Goal: Find specific page/section: Find specific page/section

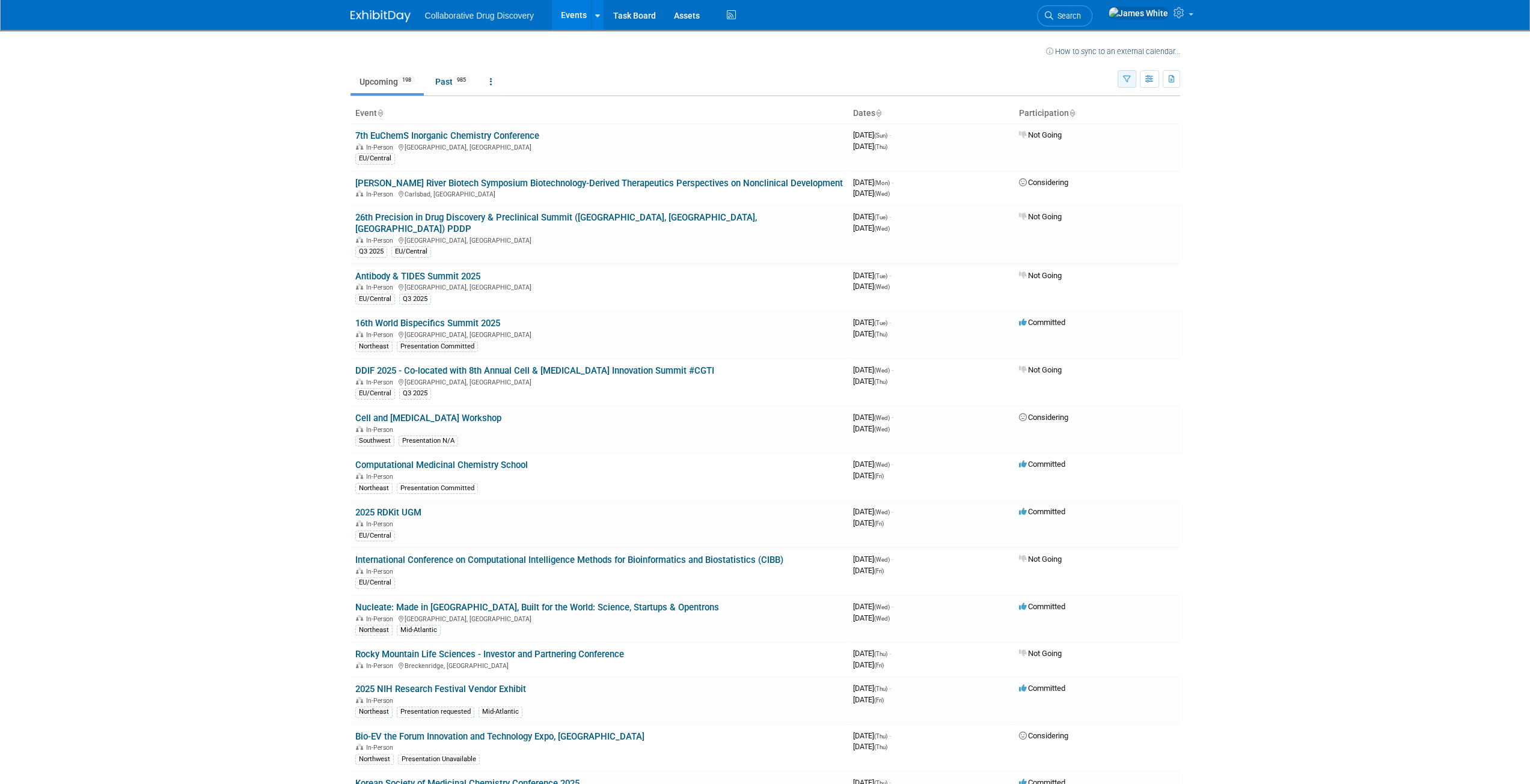
click at [1126, 73] on button "button" at bounding box center [1126, 79] width 18 height 18
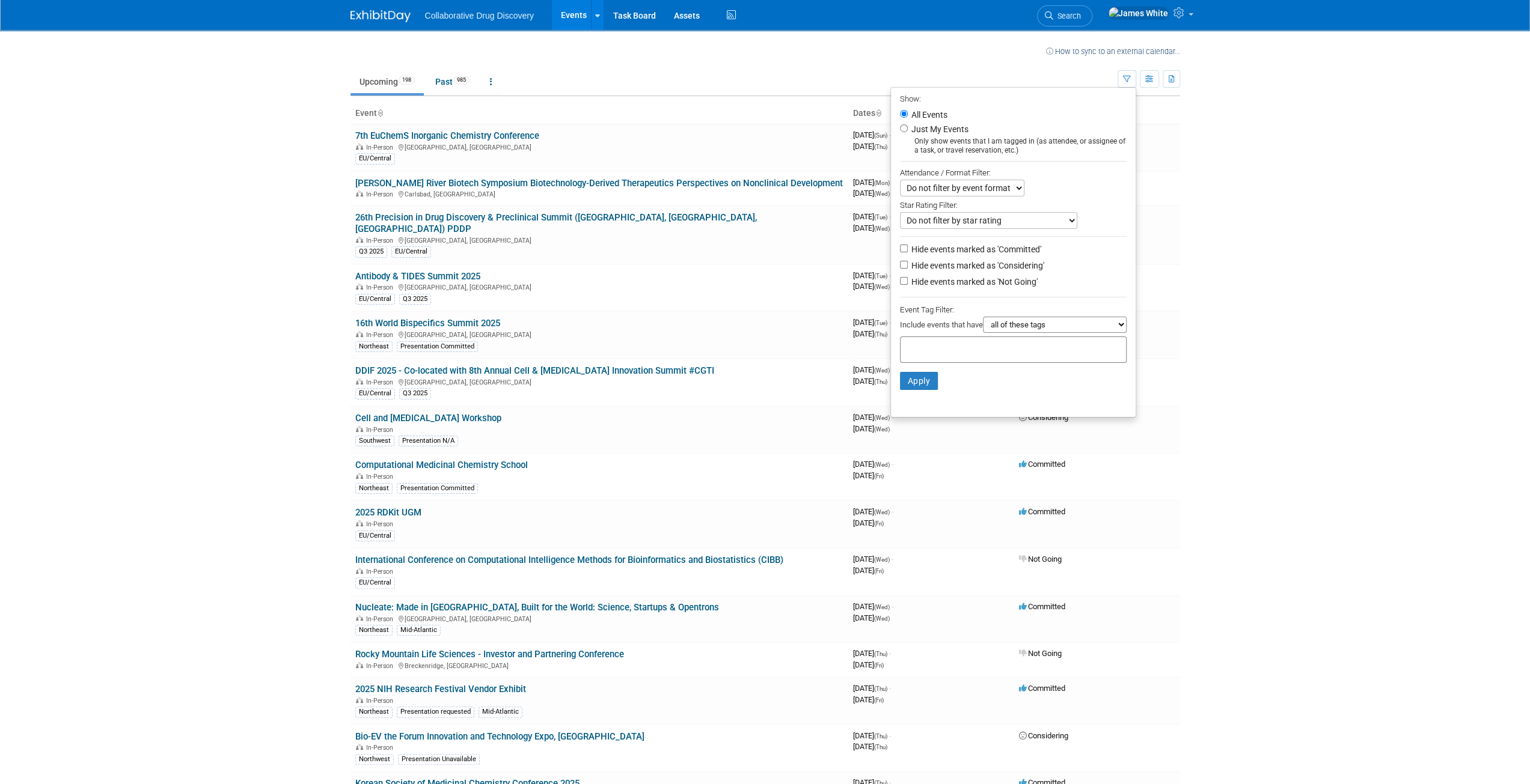
click at [909, 133] on label "Just My Events" at bounding box center [939, 129] width 59 height 12
click at [907, 132] on input "Just My Events" at bounding box center [904, 128] width 8 height 8
radio input "true"
click at [909, 379] on button "Apply" at bounding box center [919, 381] width 39 height 18
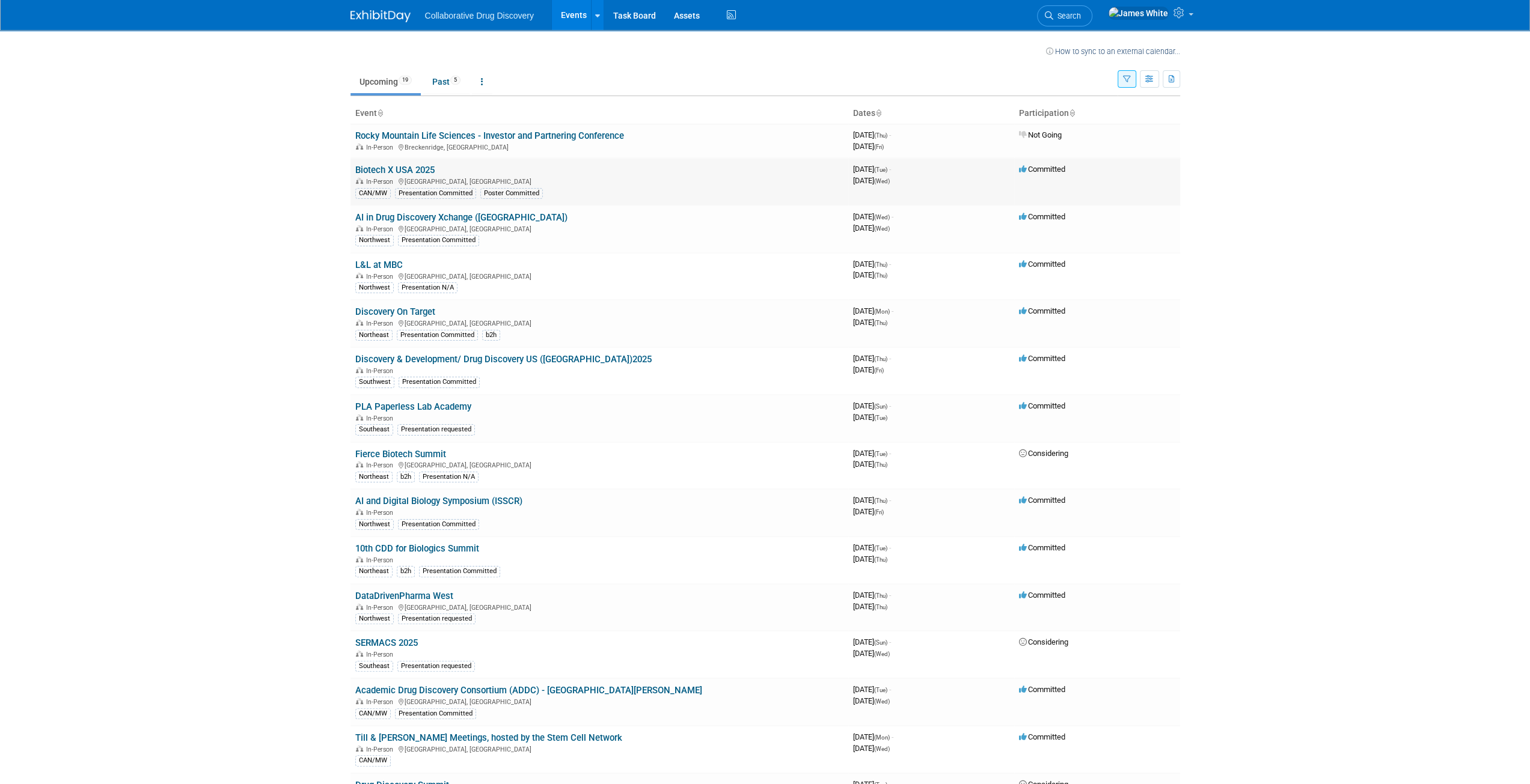
click at [405, 170] on link "Biotech X USA 2025" at bounding box center [395, 170] width 80 height 11
click at [528, 216] on link "AI in Drug Discovery Xchange ([GEOGRAPHIC_DATA])" at bounding box center [461, 217] width 212 height 11
click at [403, 167] on link "Biotech X USA 2025" at bounding box center [395, 170] width 80 height 11
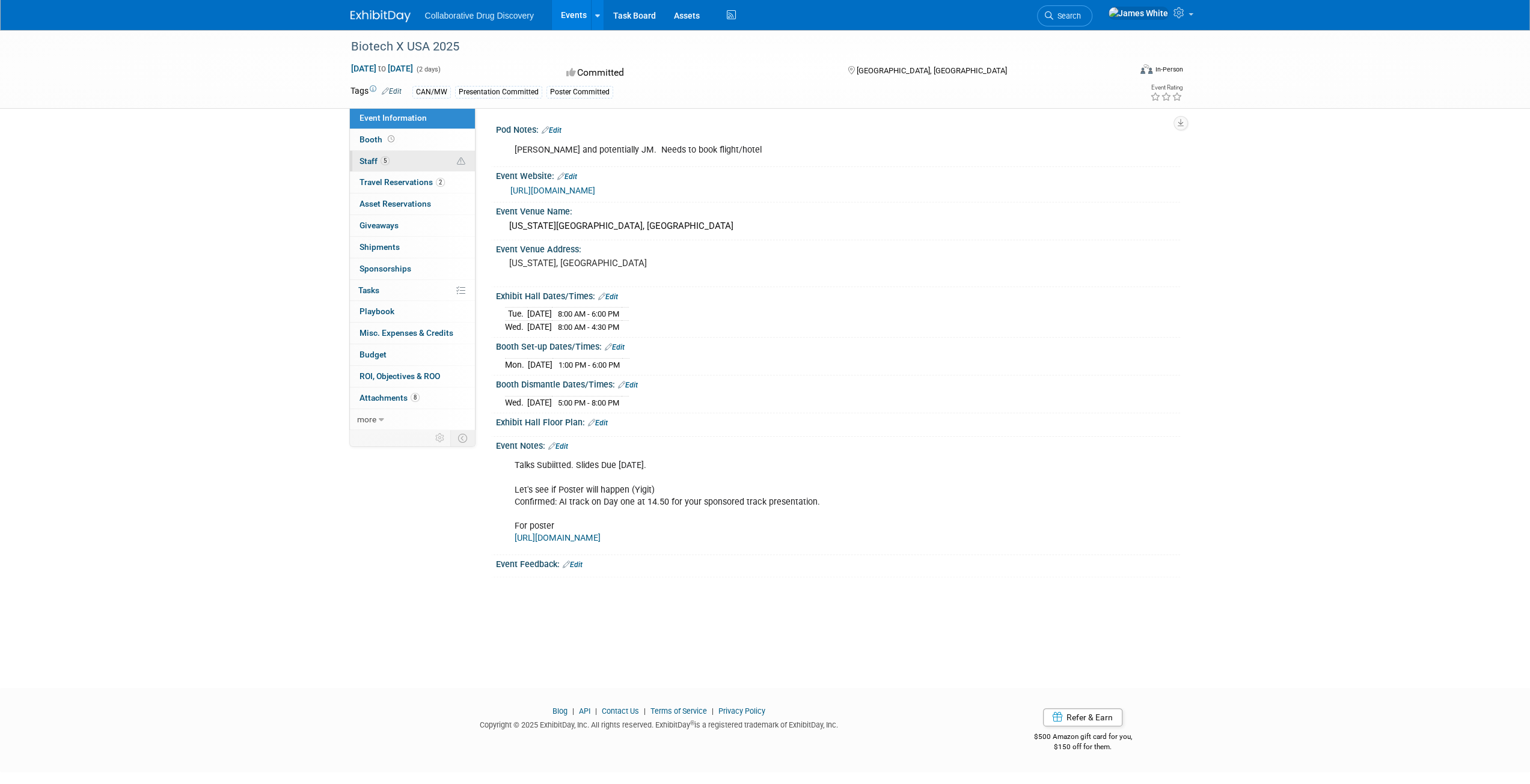
click at [398, 159] on link "5 Staff 5" at bounding box center [412, 161] width 125 height 21
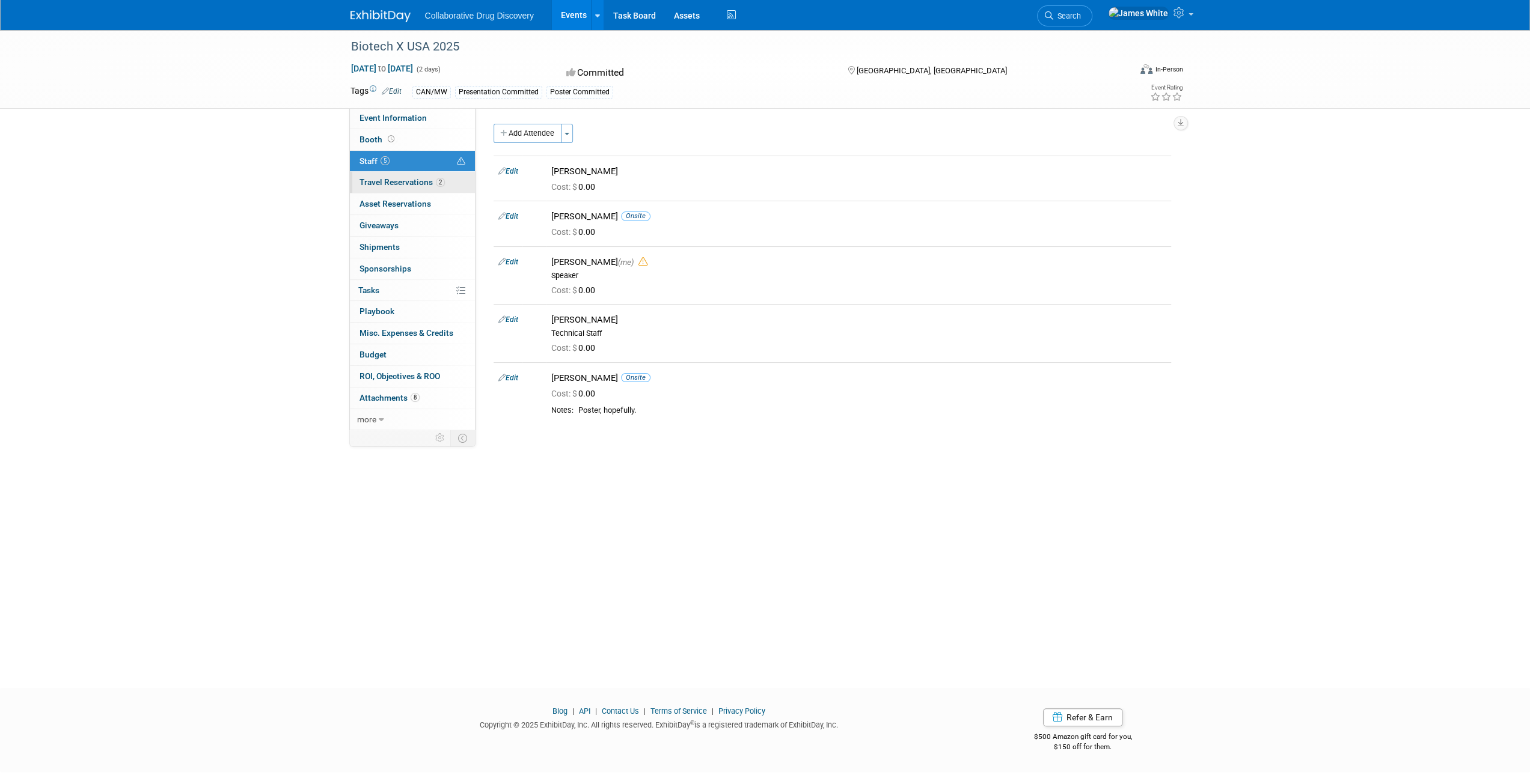
click at [412, 183] on span "Travel Reservations 2" at bounding box center [402, 182] width 86 height 9
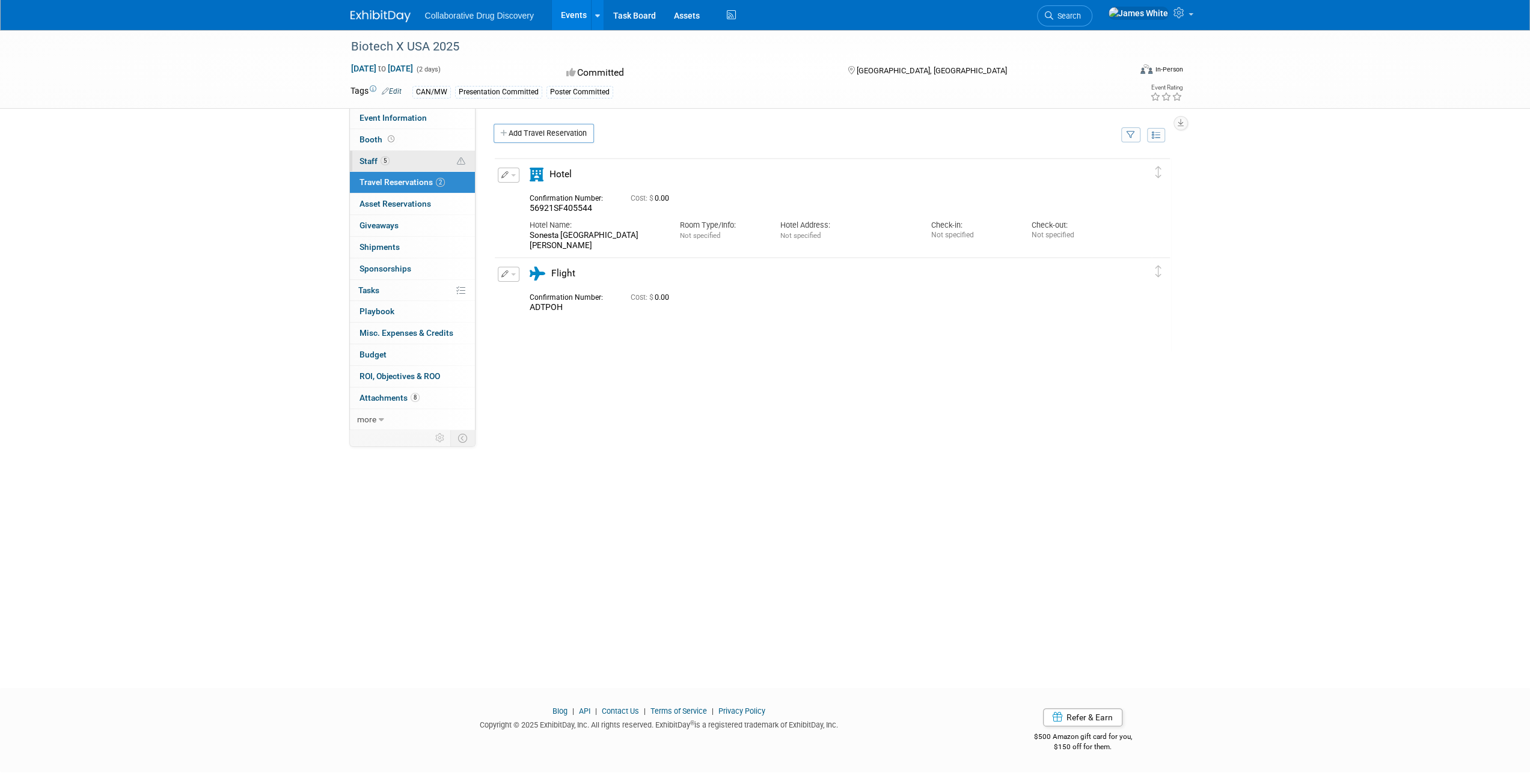
click at [422, 162] on link "5 Staff 5" at bounding box center [412, 161] width 125 height 21
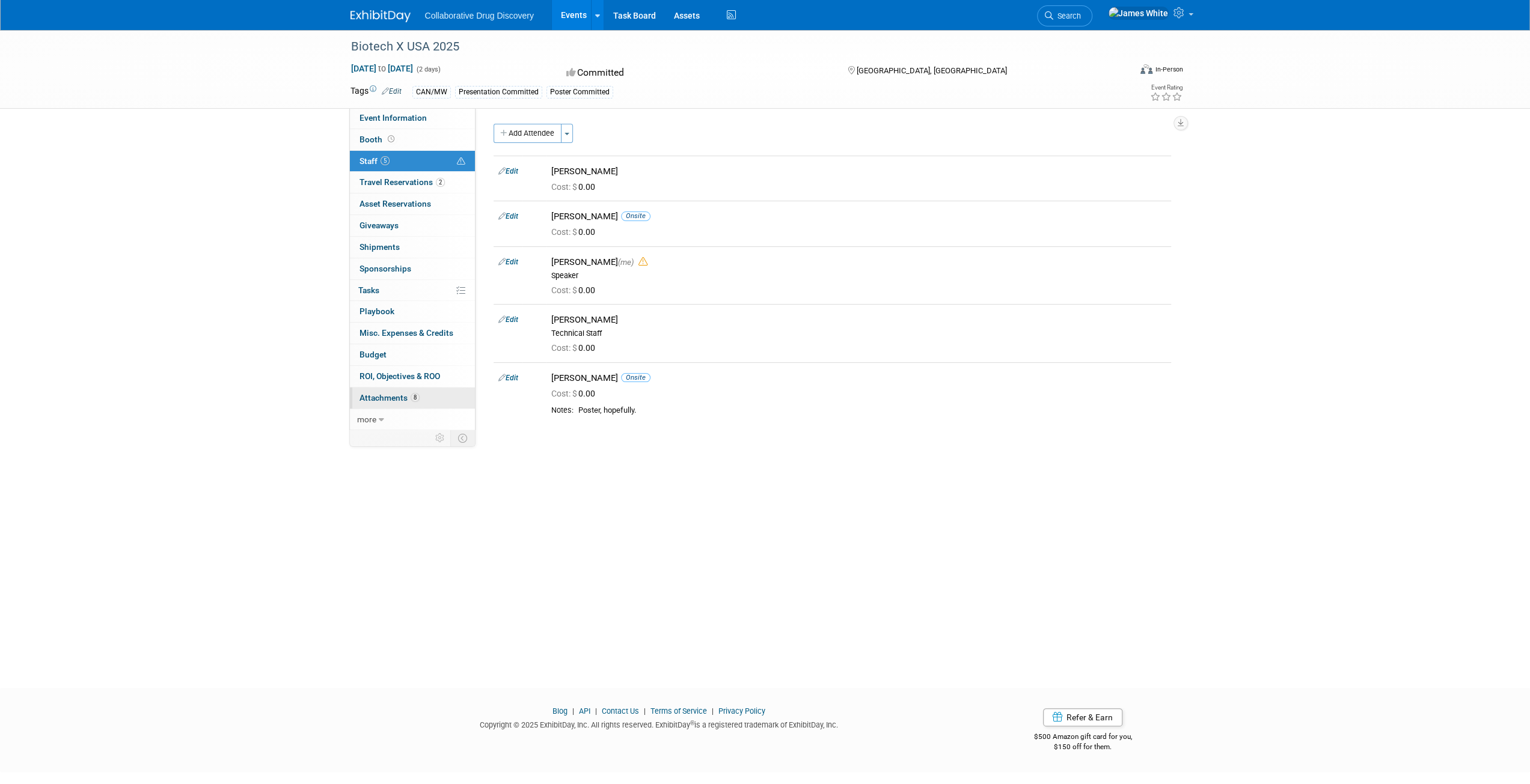
click at [421, 392] on link "8 Attachments 8" at bounding box center [412, 397] width 125 height 21
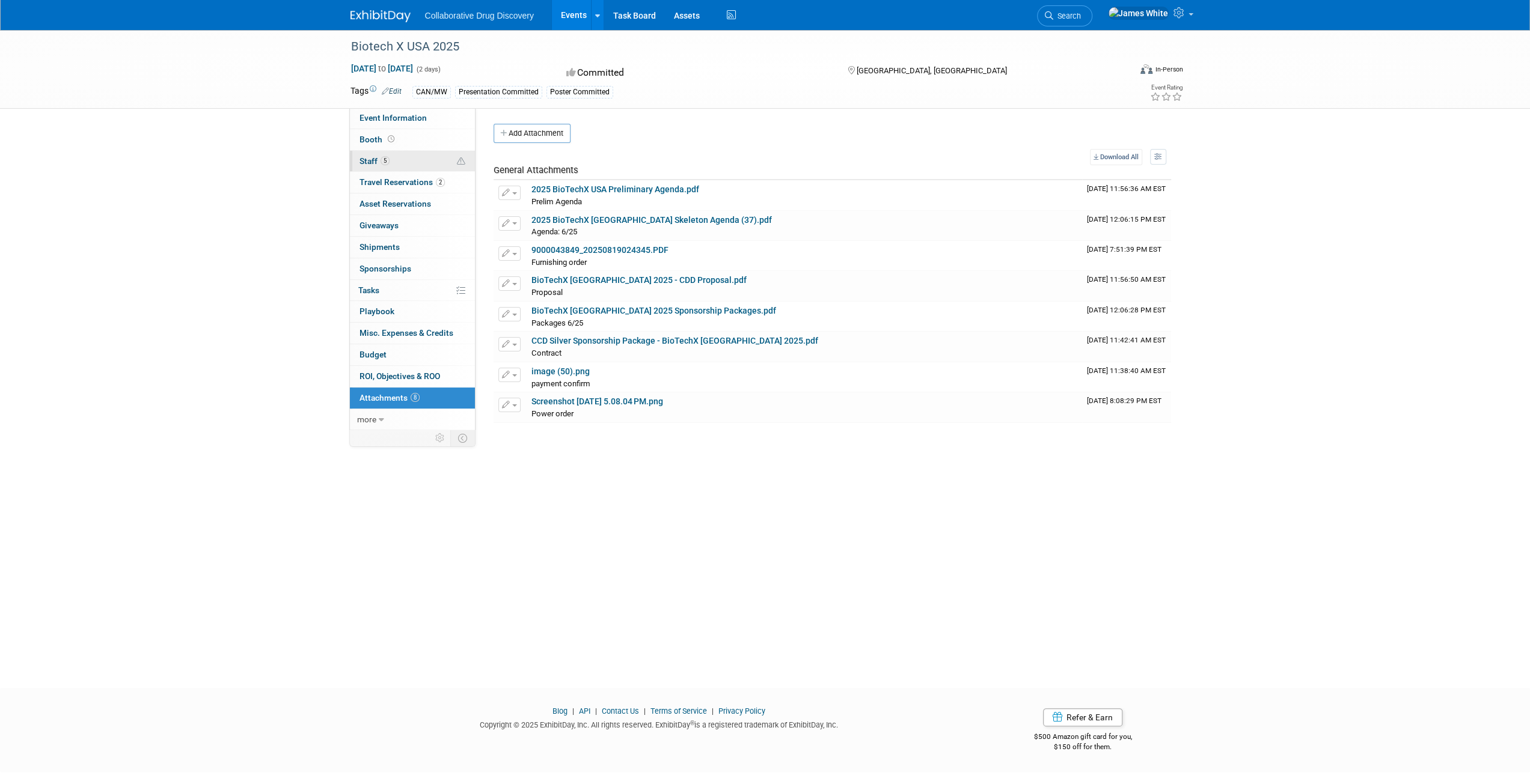
click at [419, 159] on link "5 Staff 5" at bounding box center [412, 161] width 125 height 21
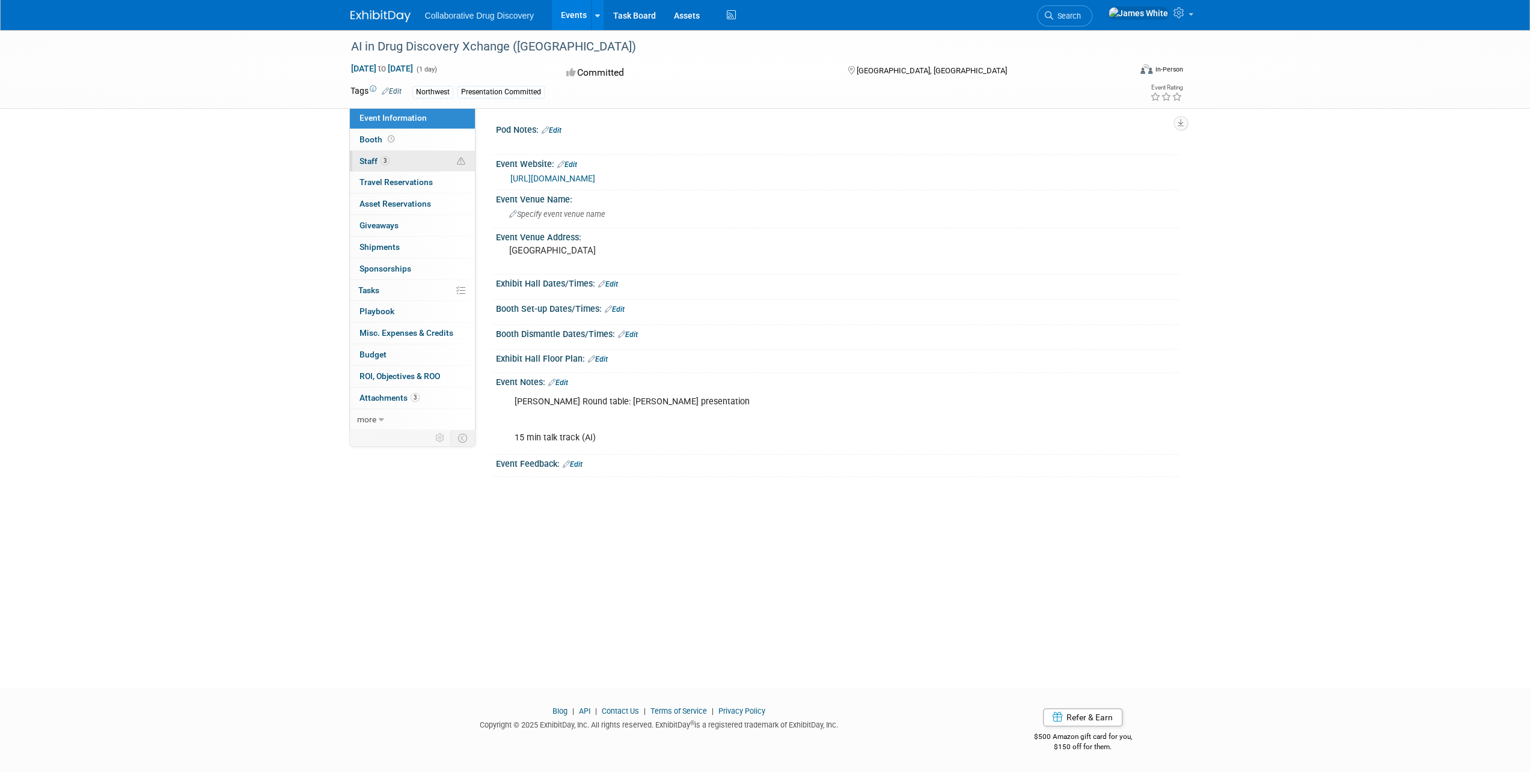
click at [420, 161] on link "3 Staff 3" at bounding box center [412, 161] width 125 height 21
